Goal: Find specific page/section: Find specific page/section

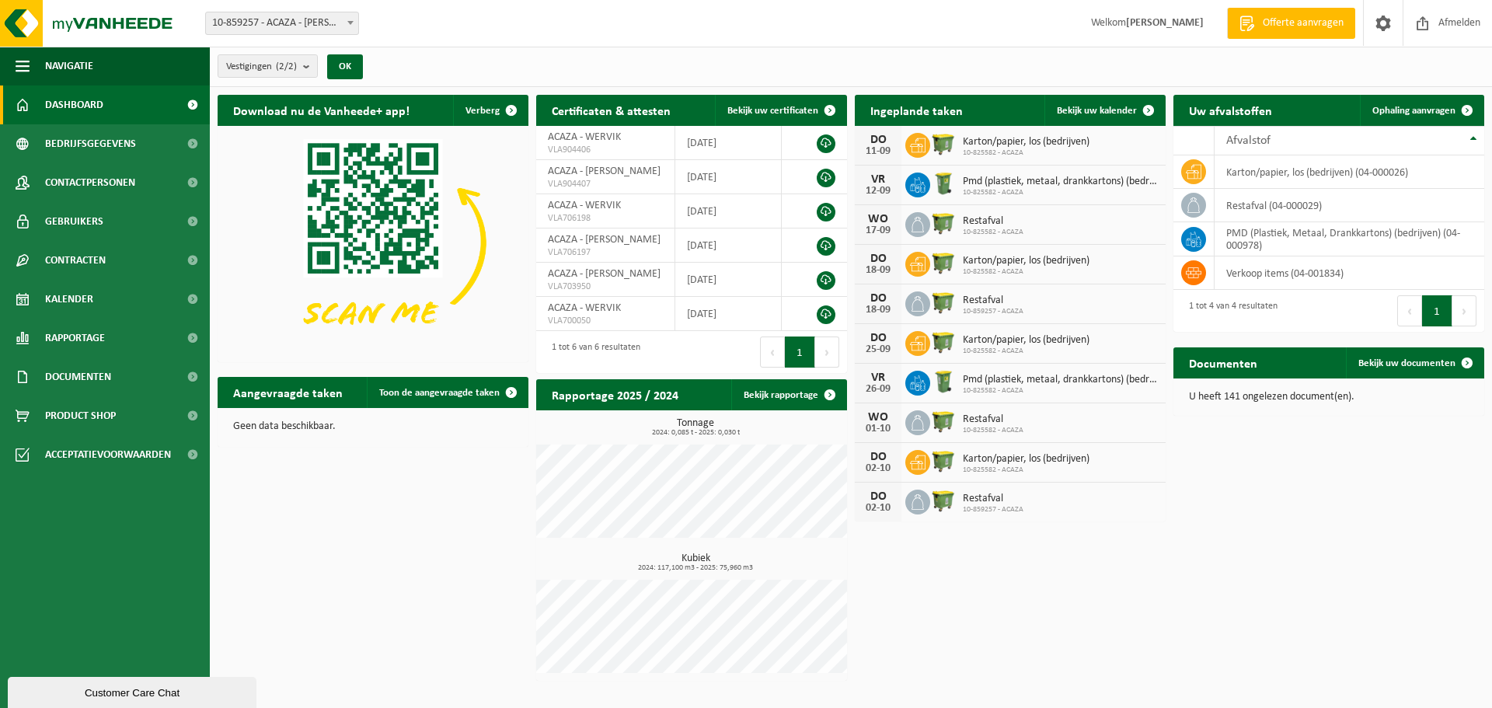
click at [356, 20] on span at bounding box center [351, 22] width 16 height 20
select select "85397"
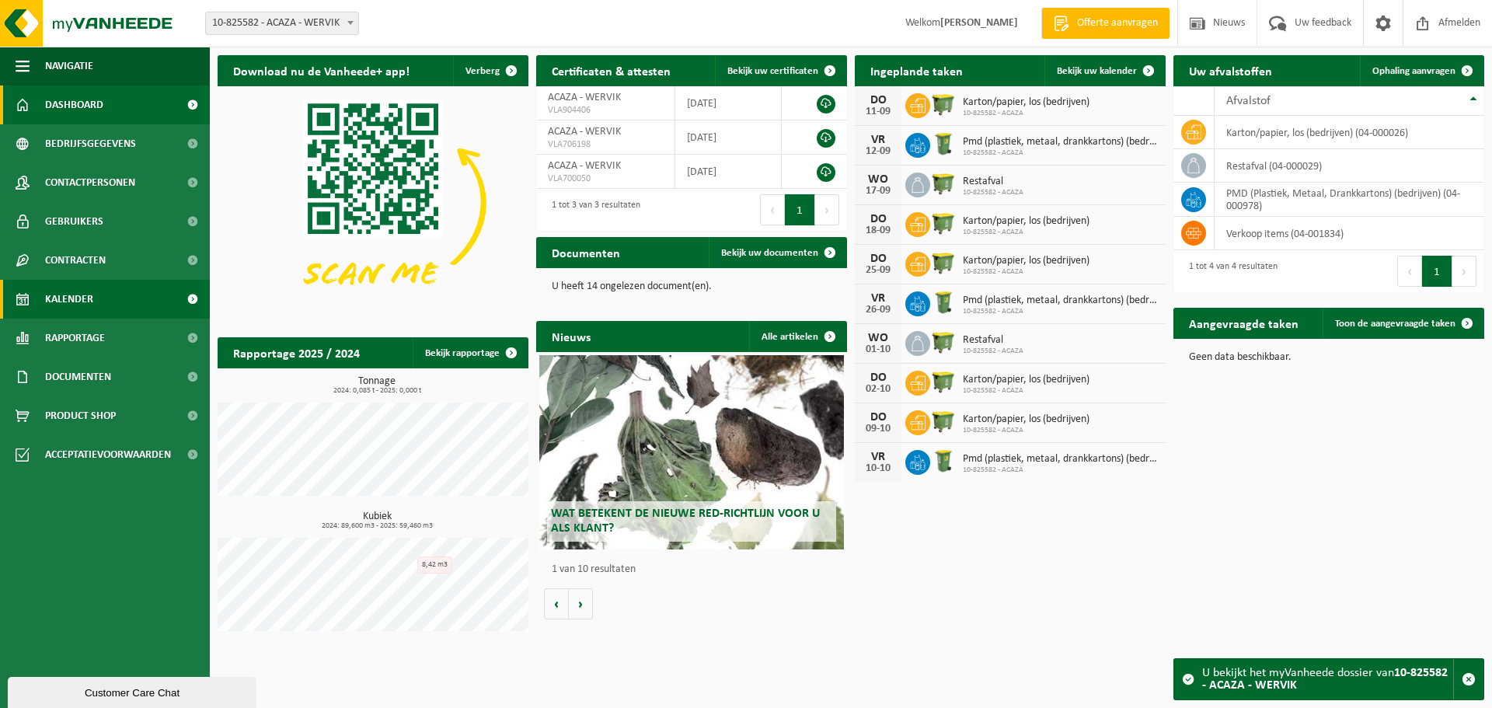
click at [68, 293] on span "Kalender" at bounding box center [69, 299] width 48 height 39
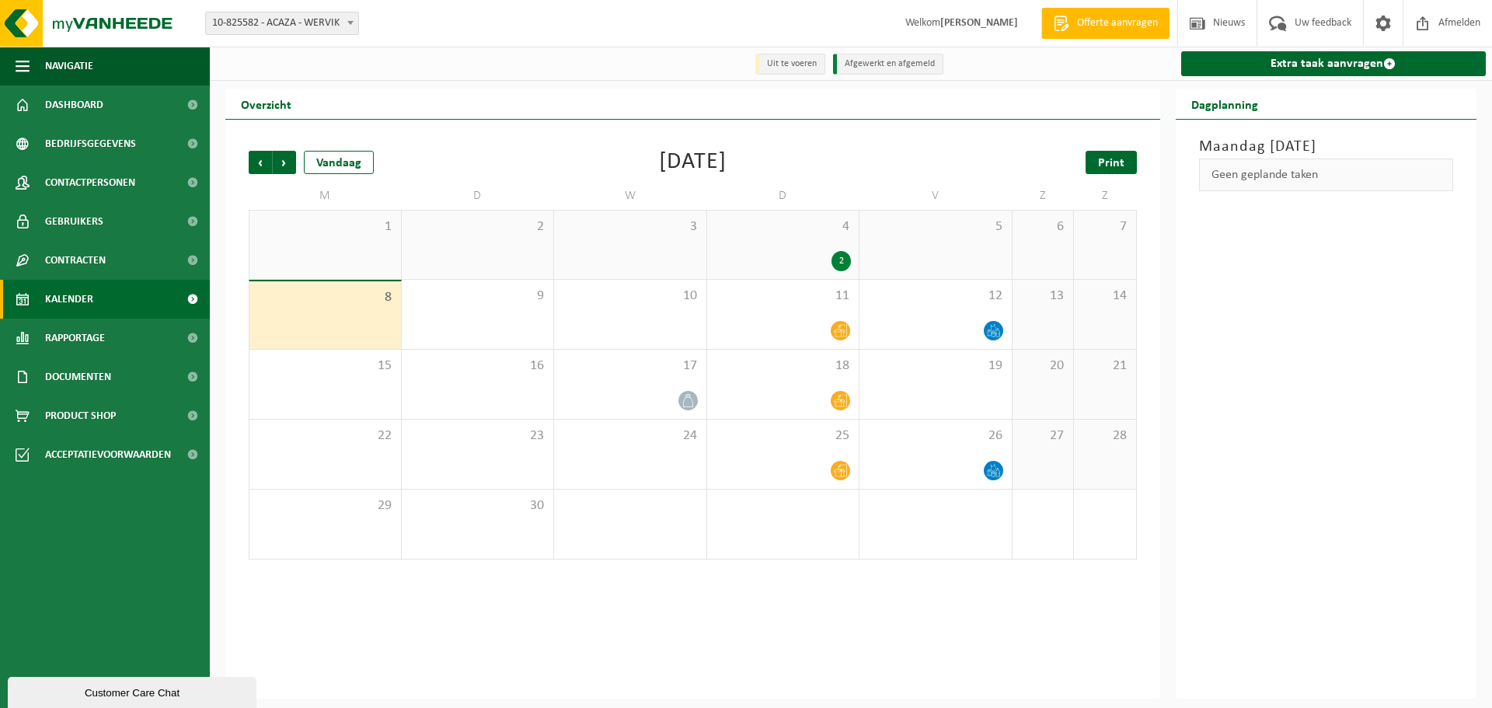
click at [1112, 162] on span "Print" at bounding box center [1111, 163] width 26 height 12
click at [281, 164] on span "Volgende" at bounding box center [284, 162] width 23 height 23
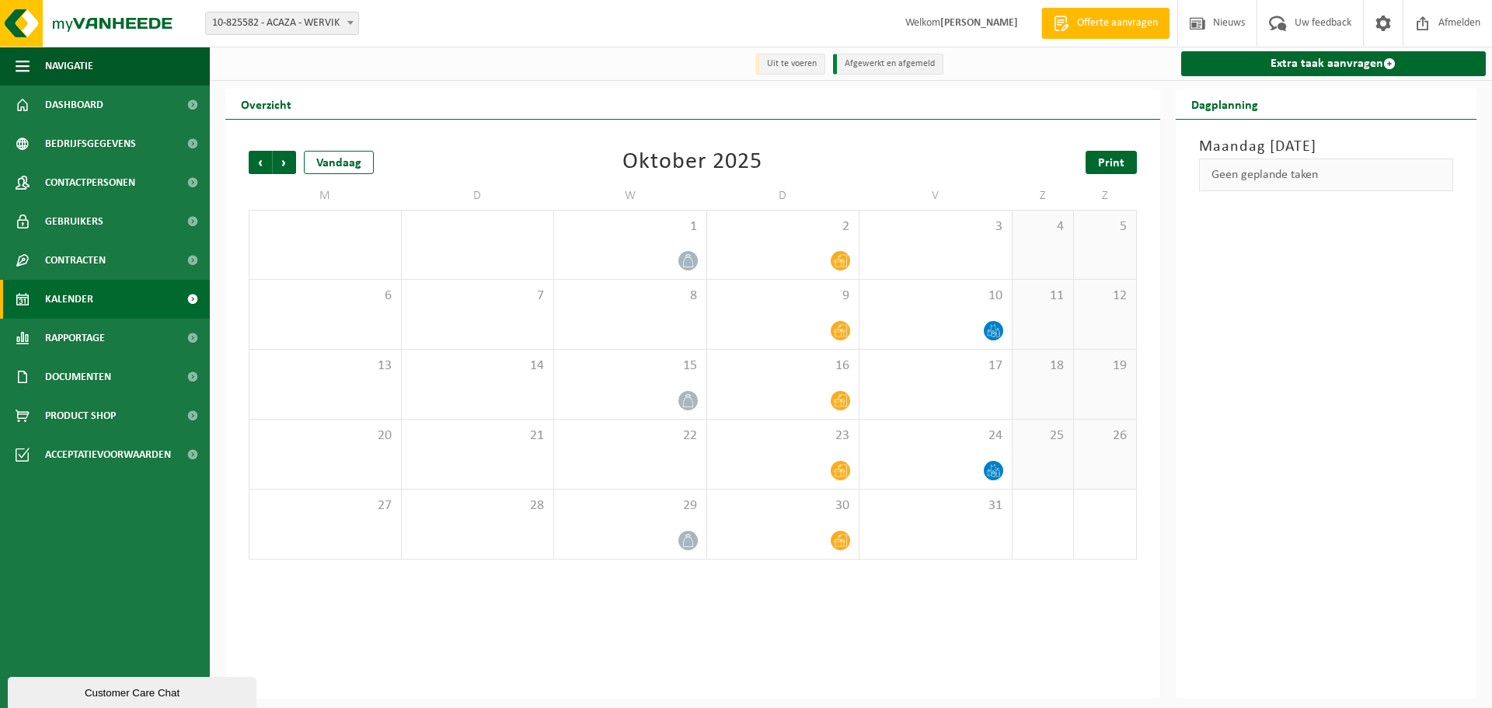
click at [1114, 159] on span "Print" at bounding box center [1111, 163] width 26 height 12
